Goal: Transaction & Acquisition: Purchase product/service

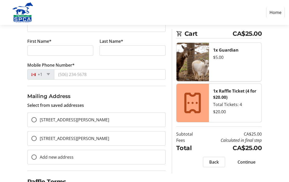
scroll to position [119, 0]
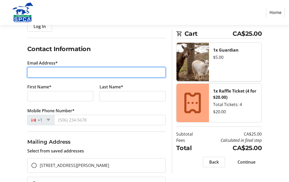
click at [30, 72] on input "Email Address*" at bounding box center [96, 73] width 138 height 10
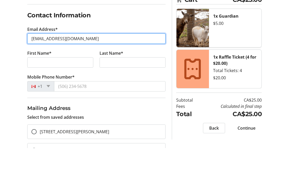
type input "[EMAIL_ADDRESS][DOMAIN_NAME]"
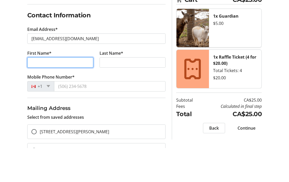
click at [32, 91] on input "First Name*" at bounding box center [60, 96] width 66 height 10
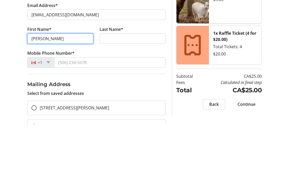
type input "[PERSON_NAME]"
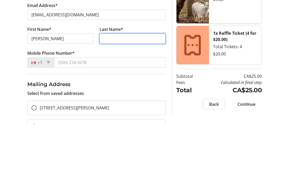
click at [141, 91] on input "Last Name*" at bounding box center [133, 96] width 66 height 10
type input "[PERSON_NAME]"
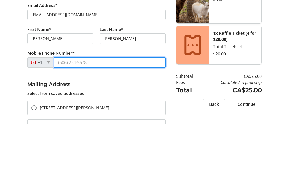
click at [83, 115] on input "Mobile Phone Number*" at bounding box center [109, 120] width 111 height 10
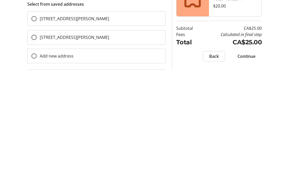
type input "[PHONE_NUMBER]"
click at [33, 141] on input "[STREET_ADDRESS][PERSON_NAME]" at bounding box center [33, 143] width 5 height 5
radio input "true"
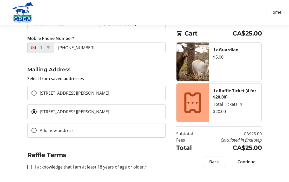
click at [32, 168] on div at bounding box center [29, 167] width 12 height 12
checkbox input "true"
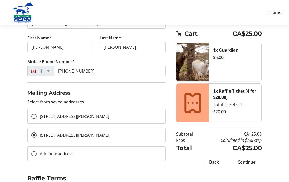
scroll to position [119, 0]
click at [248, 162] on span "Continue" at bounding box center [246, 162] width 18 height 6
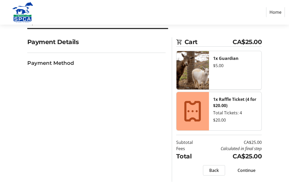
scroll to position [6, 0]
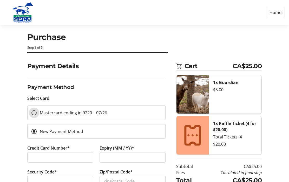
click at [31, 113] on input "Mastercard ending in 9220 07/26" at bounding box center [33, 112] width 5 height 5
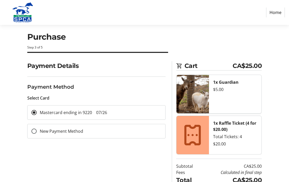
scroll to position [0, 0]
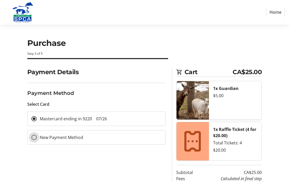
radio input "false"
radio input "true"
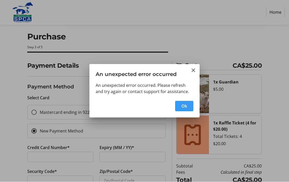
click at [188, 104] on span "button" at bounding box center [184, 106] width 18 height 12
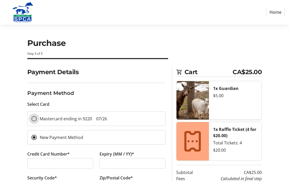
scroll to position [6, 0]
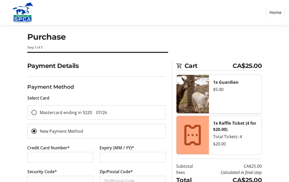
click at [35, 116] on div at bounding box center [34, 113] width 12 height 12
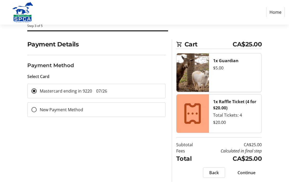
scroll to position [30, 0]
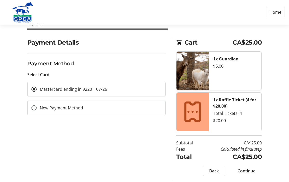
click at [247, 169] on span "Continue" at bounding box center [246, 171] width 18 height 6
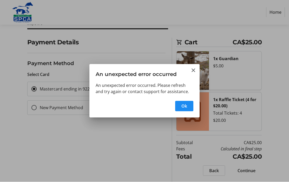
radio input "false"
radio input "true"
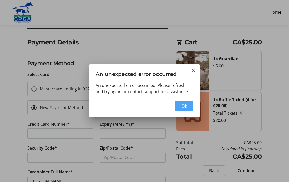
click at [189, 105] on span "button" at bounding box center [184, 106] width 18 height 12
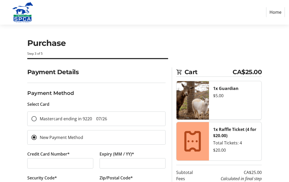
scroll to position [30, 0]
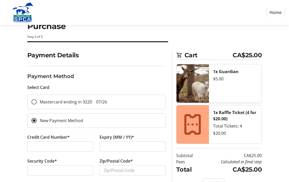
scroll to position [30, 0]
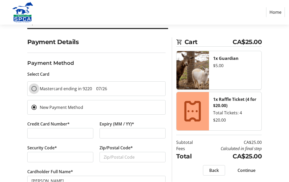
click at [32, 88] on input "Mastercard ending in 9220 07/26" at bounding box center [33, 89] width 5 height 5
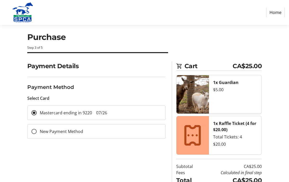
scroll to position [6, 0]
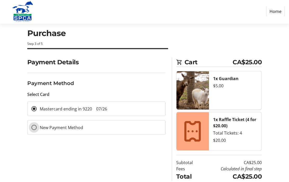
radio input "false"
radio input "true"
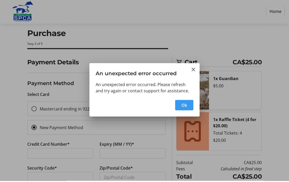
scroll to position [0, 0]
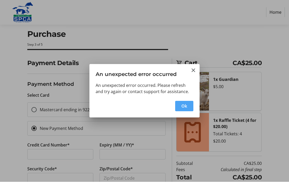
click at [187, 109] on span "Ok" at bounding box center [184, 106] width 6 height 6
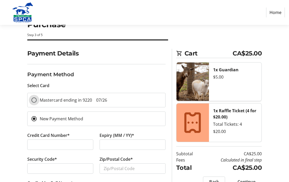
scroll to position [20, 0]
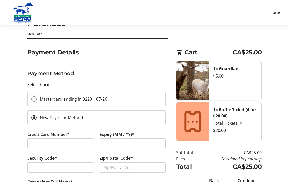
click at [34, 102] on div at bounding box center [34, 99] width 12 height 12
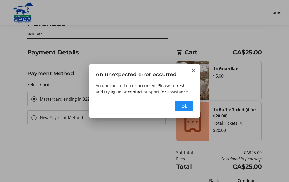
scroll to position [0, 0]
radio input "false"
radio input "true"
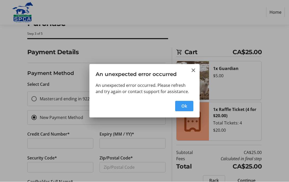
click at [186, 108] on span "Ok" at bounding box center [184, 106] width 6 height 6
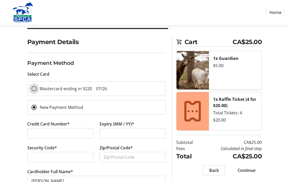
scroll to position [30, 0]
click at [32, 108] on input "New Payment Method" at bounding box center [33, 107] width 5 height 5
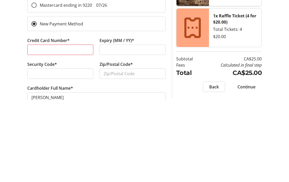
click at [137, 127] on div at bounding box center [133, 132] width 66 height 10
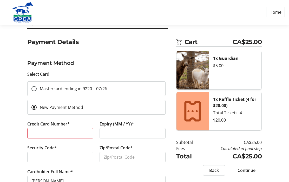
scroll to position [31, 0]
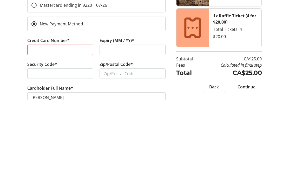
click at [80, 151] on div at bounding box center [60, 156] width 66 height 10
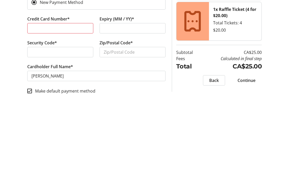
scroll to position [54, 0]
click at [151, 129] on input "Zip/Postal Code*" at bounding box center [133, 134] width 66 height 10
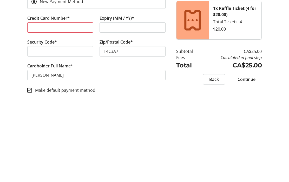
scroll to position [30, 0]
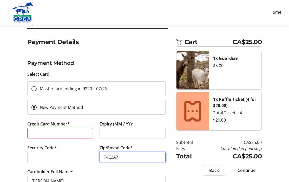
type input "T4C3A7"
click at [250, 170] on span "Continue" at bounding box center [246, 171] width 18 height 6
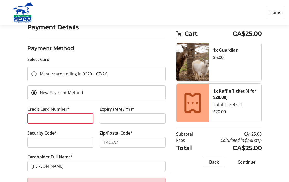
scroll to position [49, 0]
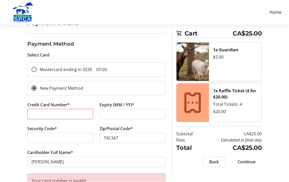
click at [250, 162] on span "Continue" at bounding box center [246, 162] width 18 height 6
click at [249, 162] on span "Continue" at bounding box center [246, 162] width 18 height 6
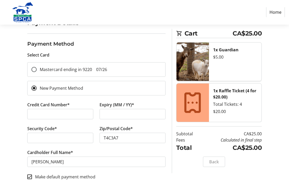
scroll to position [30, 0]
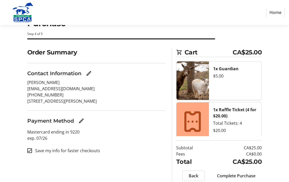
scroll to position [20, 0]
click at [238, 180] on span "Complete Purchase" at bounding box center [236, 176] width 38 height 6
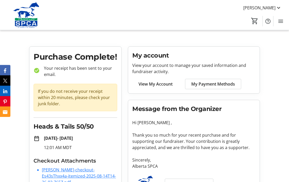
scroll to position [1, 0]
click at [163, 85] on span "View My Account" at bounding box center [155, 84] width 34 height 6
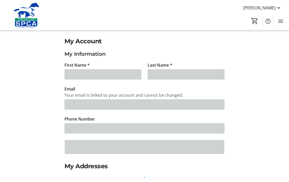
scroll to position [0, 0]
type input "[PERSON_NAME]"
type input "[EMAIL_ADDRESS][DOMAIN_NAME]"
type input "[PHONE_NUMBER]"
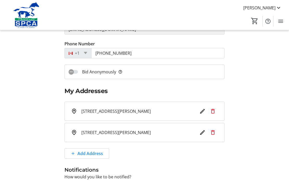
scroll to position [75, 0]
click at [213, 112] on mat-icon "Delete address" at bounding box center [213, 111] width 6 height 6
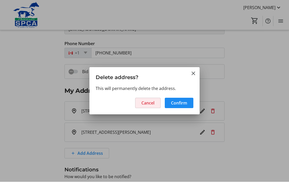
click at [152, 103] on span "Cancel" at bounding box center [147, 103] width 13 height 6
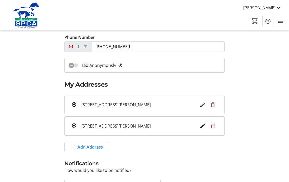
scroll to position [82, 0]
click at [213, 105] on mat-icon "Delete address" at bounding box center [213, 105] width 6 height 6
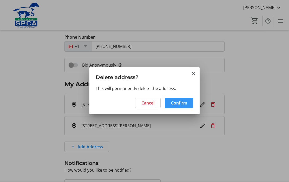
click at [184, 102] on span "Confirm" at bounding box center [179, 103] width 16 height 6
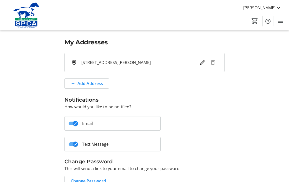
scroll to position [128, 0]
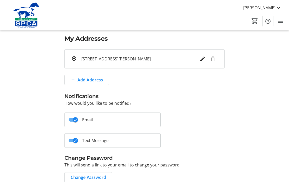
click at [129, 122] on mat-slide-toggle "Email" at bounding box center [112, 120] width 96 height 15
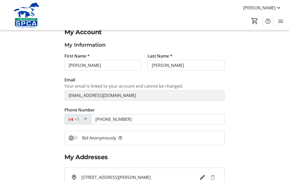
scroll to position [0, 0]
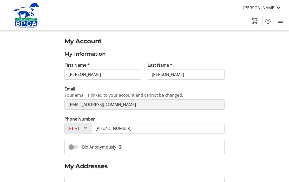
click at [282, 22] on mat-icon "Menu" at bounding box center [280, 21] width 6 height 6
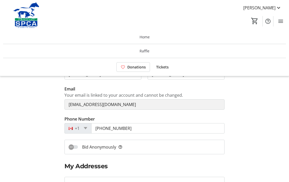
click at [254, 108] on div "My Account My Information First Name * [PERSON_NAME] Name * [PERSON_NAME] Email…" at bounding box center [144, 182] width 249 height 291
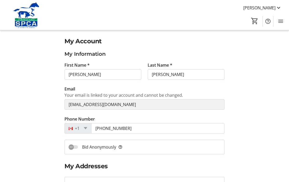
click at [275, 9] on span "[PERSON_NAME]" at bounding box center [259, 8] width 32 height 6
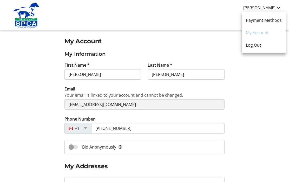
click at [263, 47] on span "Log Out" at bounding box center [264, 45] width 36 height 6
